Goal: Entertainment & Leisure: Consume media (video, audio)

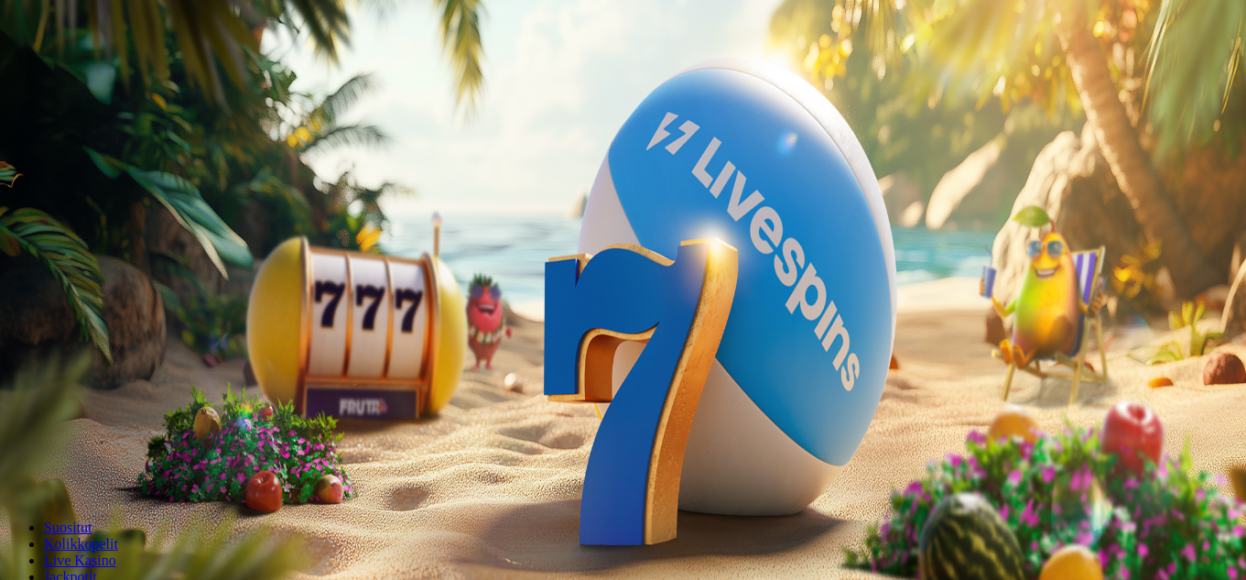
click at [112, 73] on span "Kirjaudu" at bounding box center [126, 67] width 45 height 14
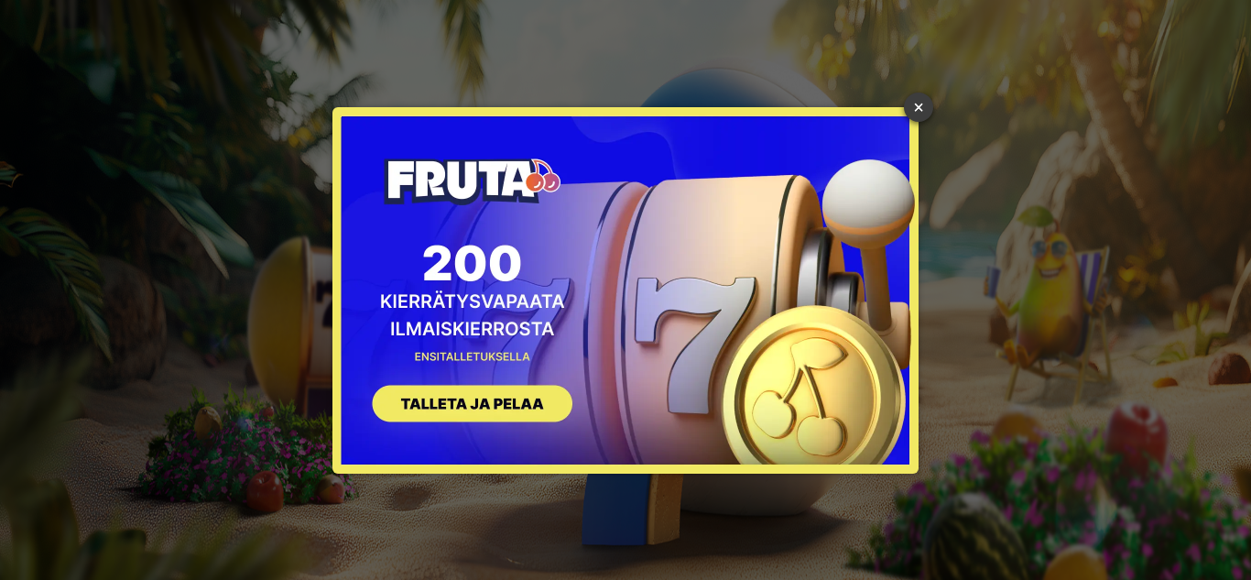
click at [919, 113] on link "×" at bounding box center [918, 106] width 29 height 29
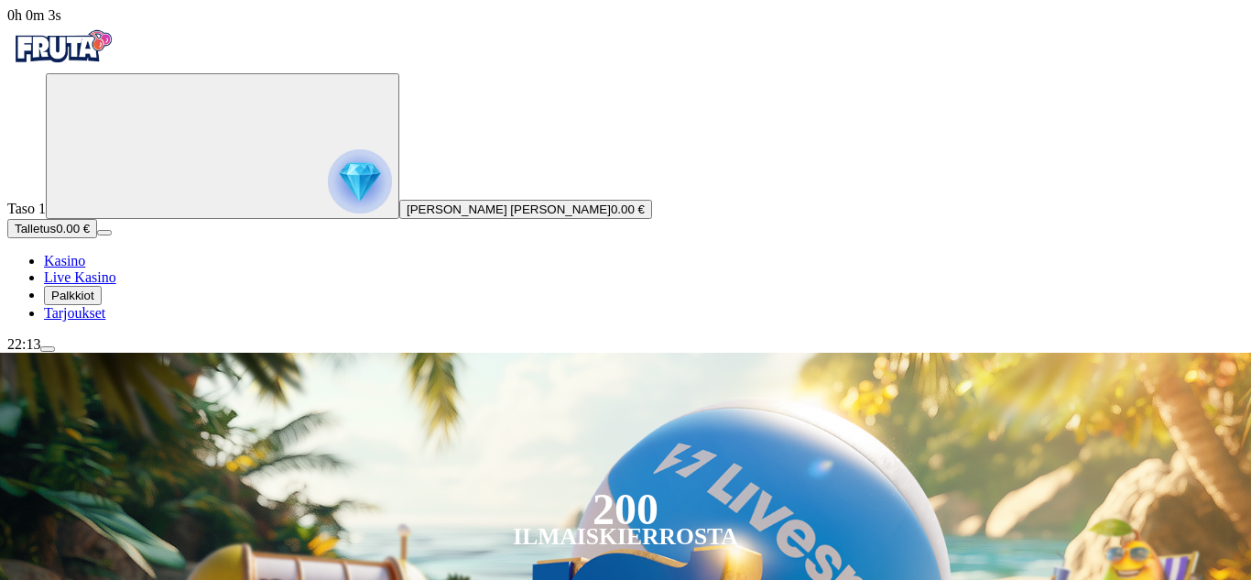
click at [94, 302] on span "Palkkiot" at bounding box center [72, 295] width 43 height 14
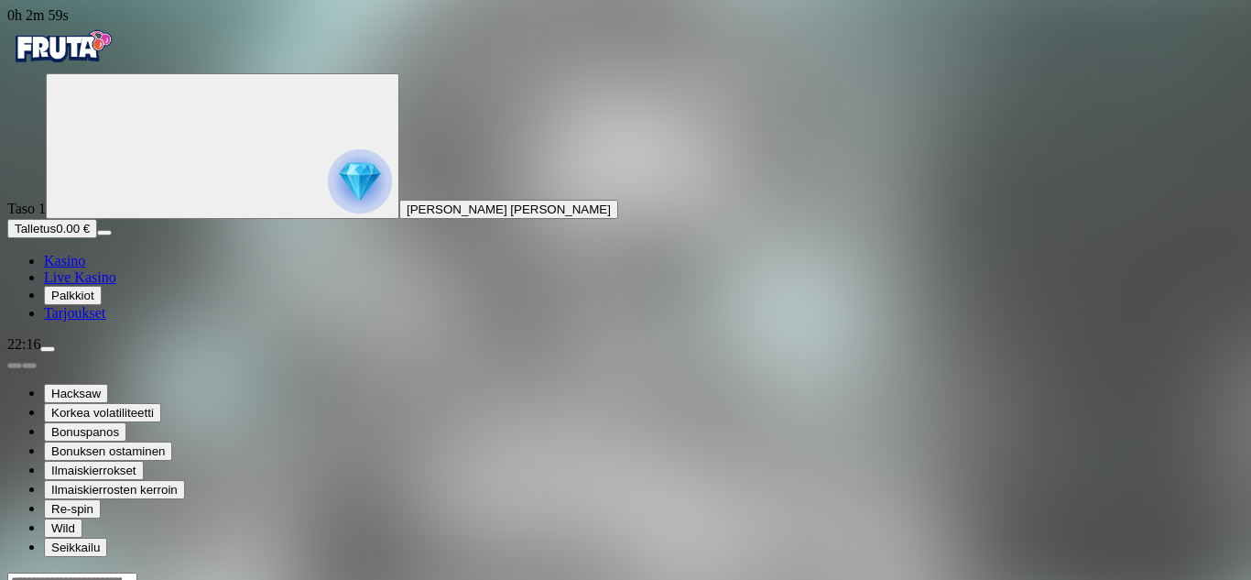
click at [85, 268] on span "Kasino" at bounding box center [64, 261] width 41 height 16
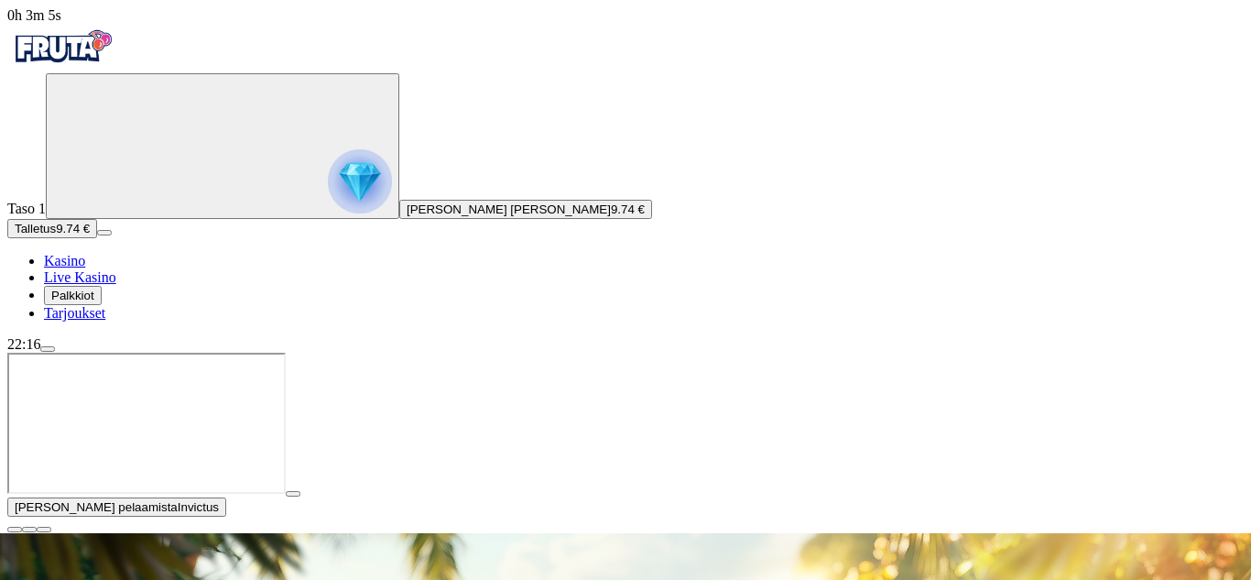
click at [15, 529] on span "close icon" at bounding box center [15, 529] width 0 height 0
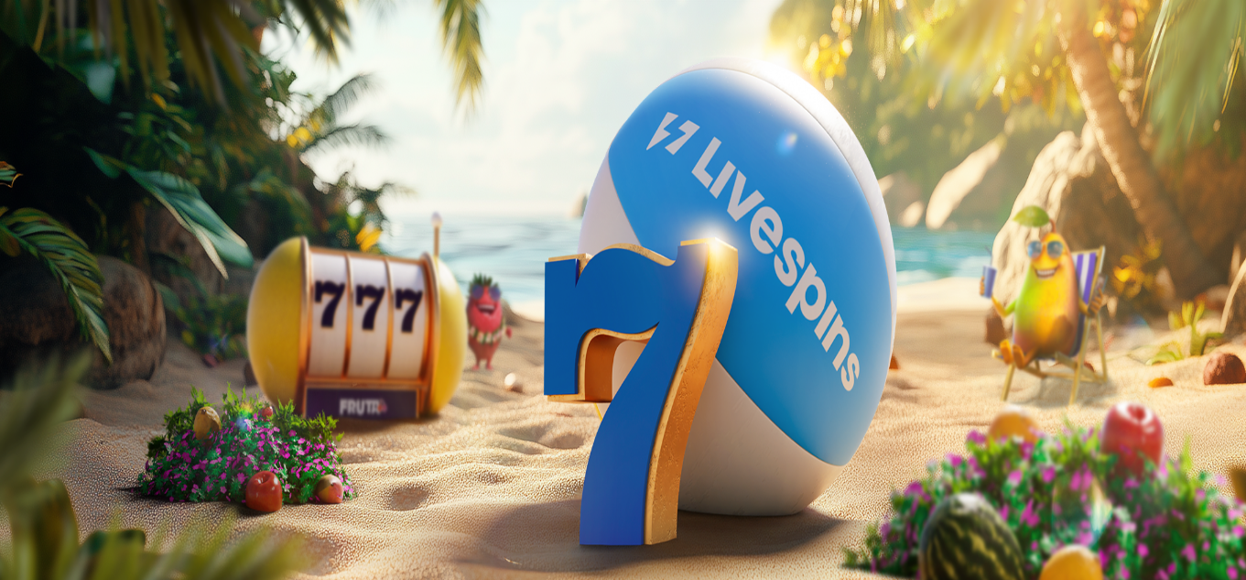
type input "****"
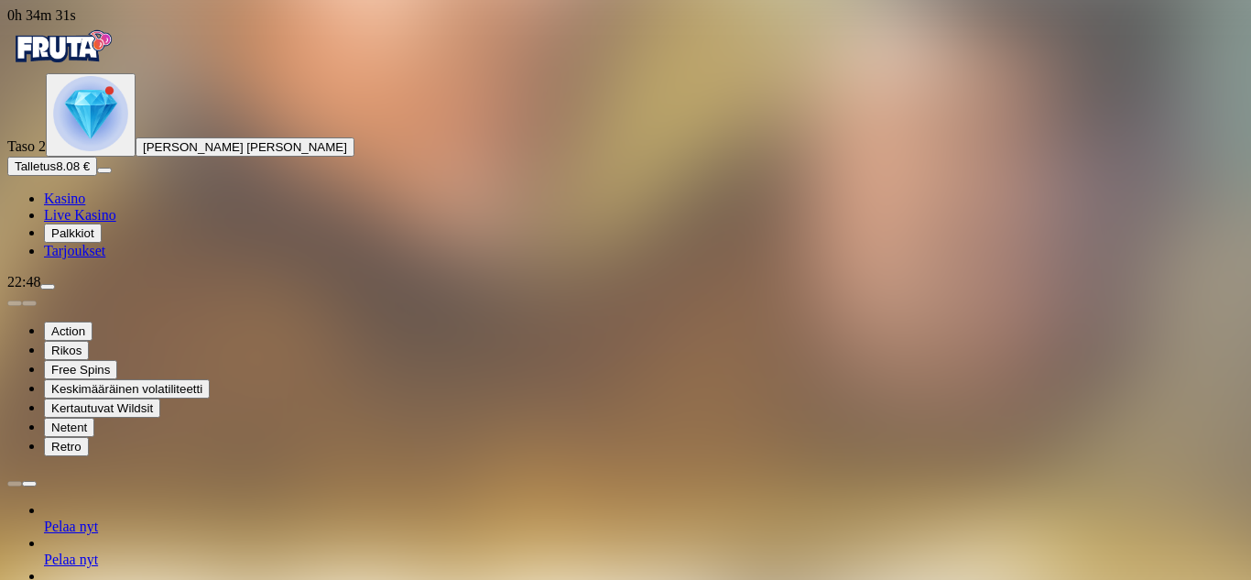
click at [117, 151] on img "Primary" at bounding box center [90, 113] width 75 height 75
click at [94, 240] on span "Palkkiot" at bounding box center [72, 233] width 43 height 14
click at [76, 23] on span "0h 34m 58s" at bounding box center [41, 15] width 69 height 16
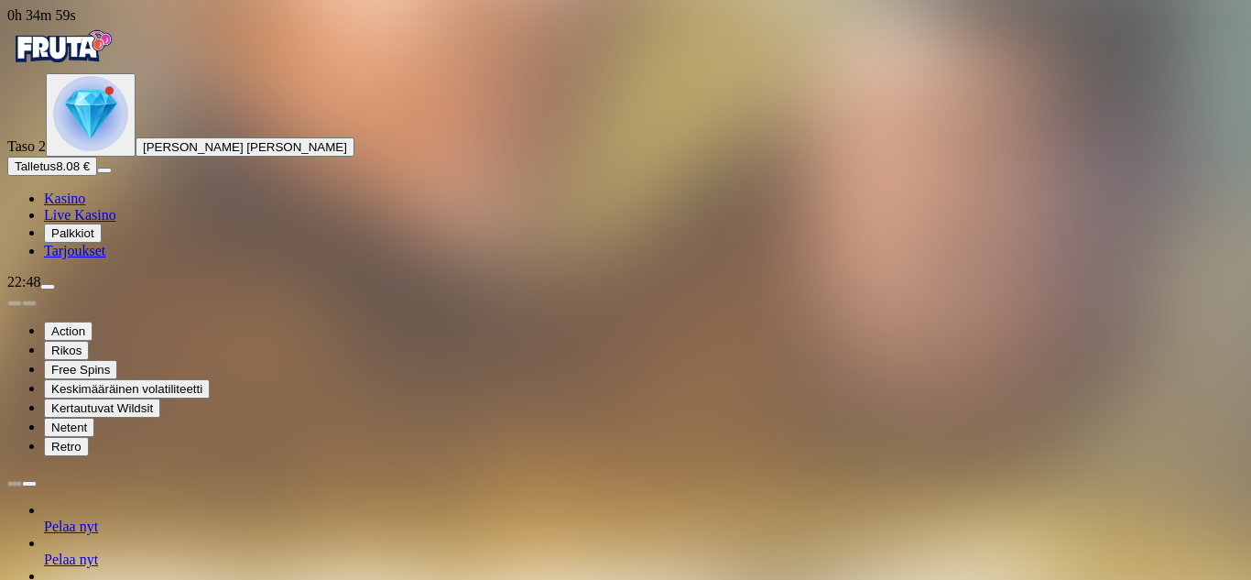
click at [48, 287] on span "menu icon" at bounding box center [48, 287] width 0 height 0
